Goal: Task Accomplishment & Management: Use online tool/utility

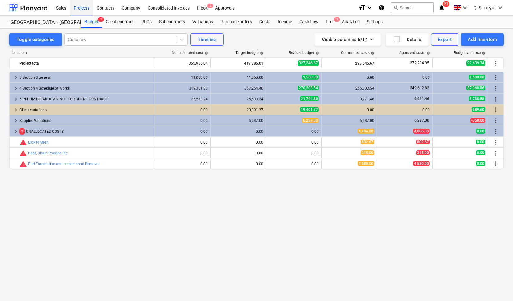
click at [83, 8] on div "Projects" at bounding box center [81, 8] width 23 height 16
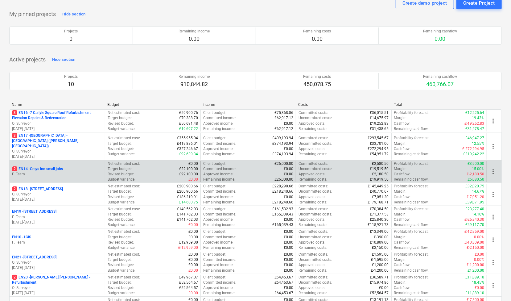
scroll to position [31, 0]
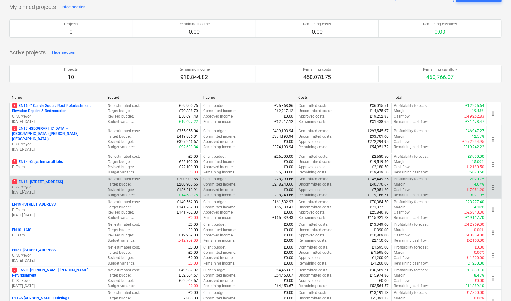
click at [49, 189] on div "2 EN18 - [STREET_ADDRESS] [DATE] - [DATE]" at bounding box center [57, 186] width 95 height 21
click at [68, 185] on p "Q. Surveyor" at bounding box center [57, 187] width 90 height 5
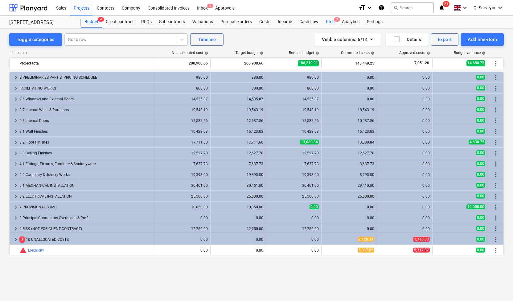
click at [326, 21] on div "Files 2" at bounding box center [330, 22] width 16 height 12
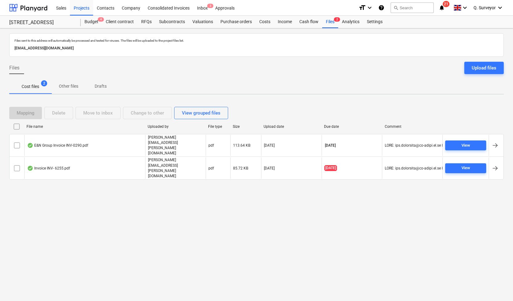
drag, startPoint x: 124, startPoint y: 49, endPoint x: 9, endPoint y: 48, distance: 115.1
click at [9, 48] on div "Files sent to this address will automatically be processed and tested for virus…" at bounding box center [256, 44] width 495 height 23
copy p "[EMAIL_ADDRESS][DOMAIN_NAME]"
